Goal: Information Seeking & Learning: Understand process/instructions

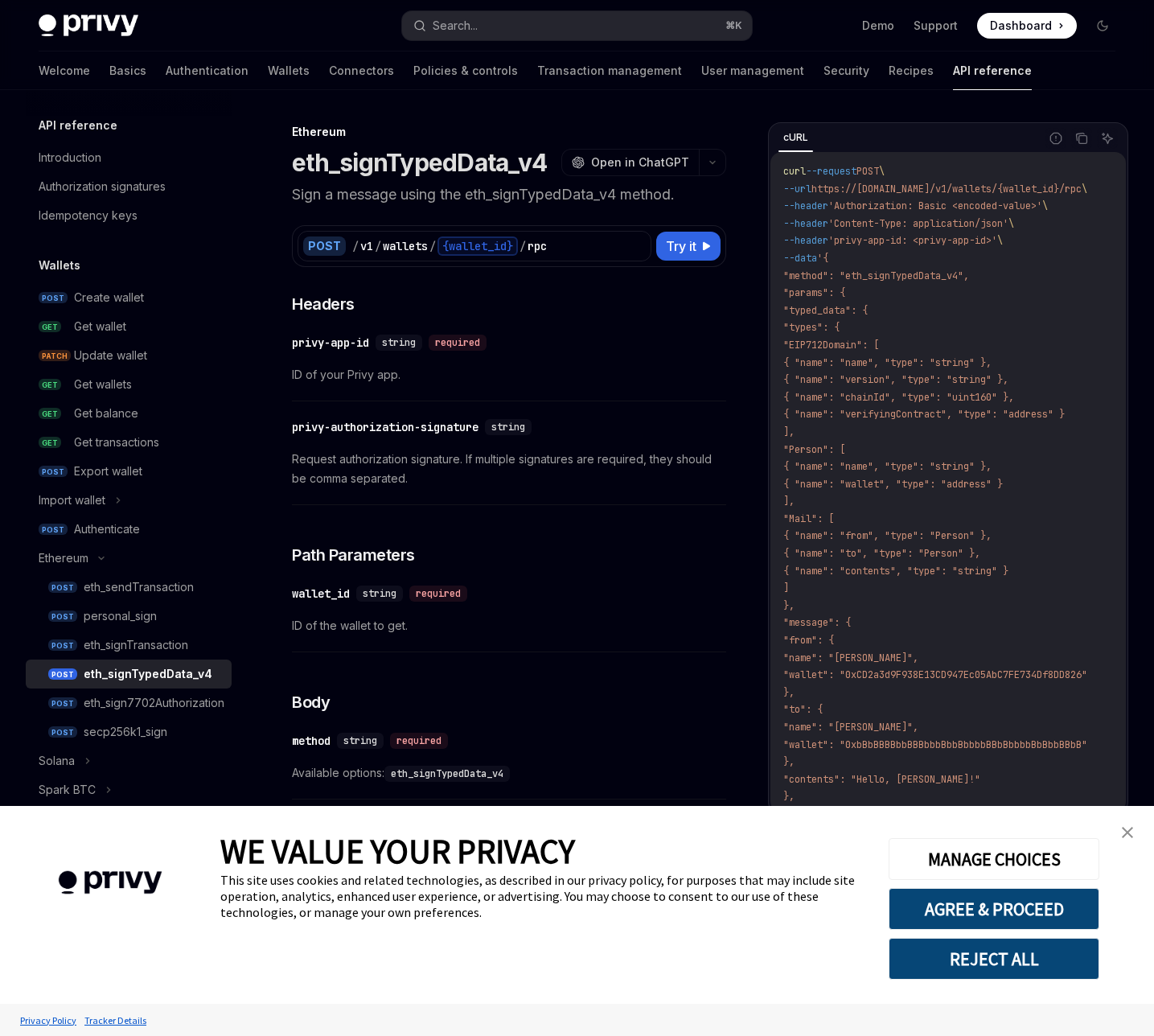
type textarea "*"
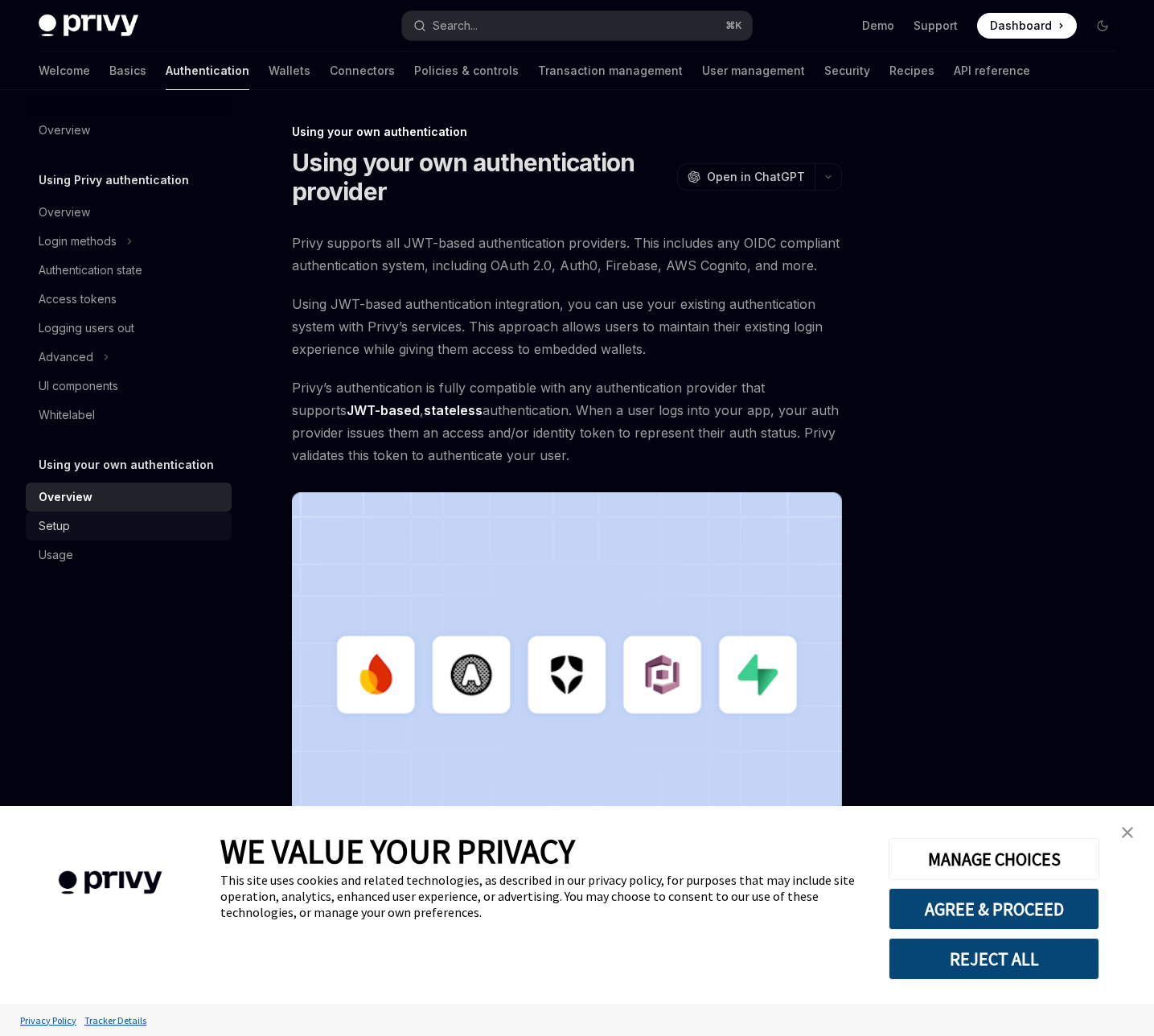
click at [70, 516] on div "Setup" at bounding box center [54, 526] width 32 height 19
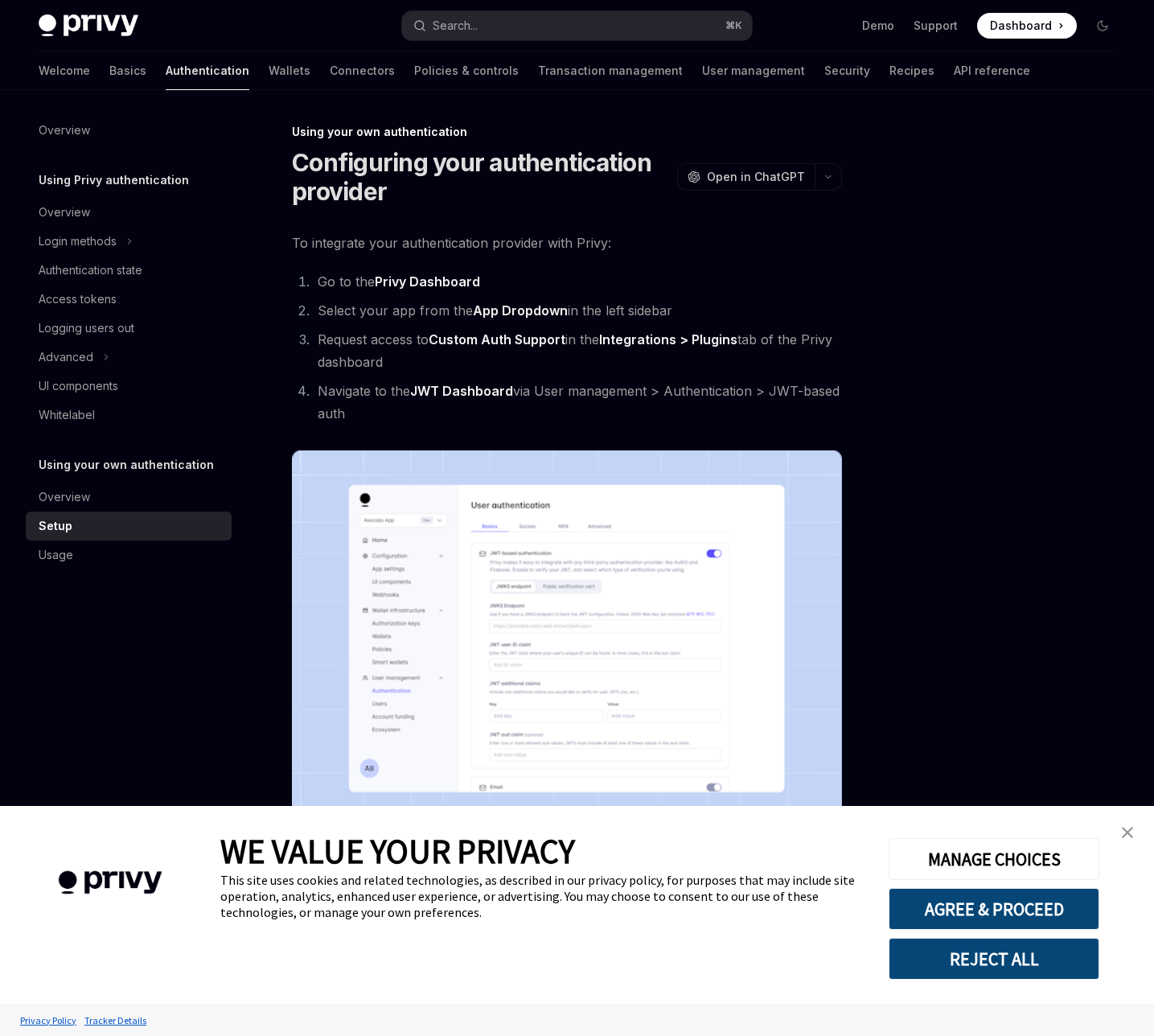
type textarea "*"
